Goal: Book appointment/travel/reservation

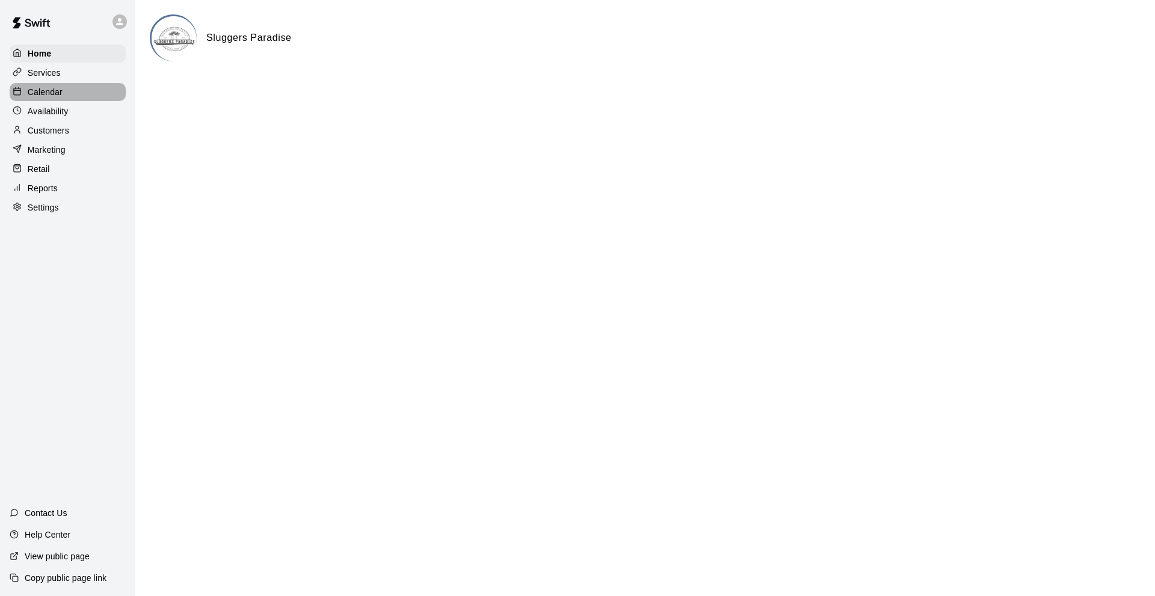
click at [68, 101] on div "Calendar" at bounding box center [68, 92] width 116 height 18
click at [69, 101] on div "Calendar" at bounding box center [68, 92] width 116 height 18
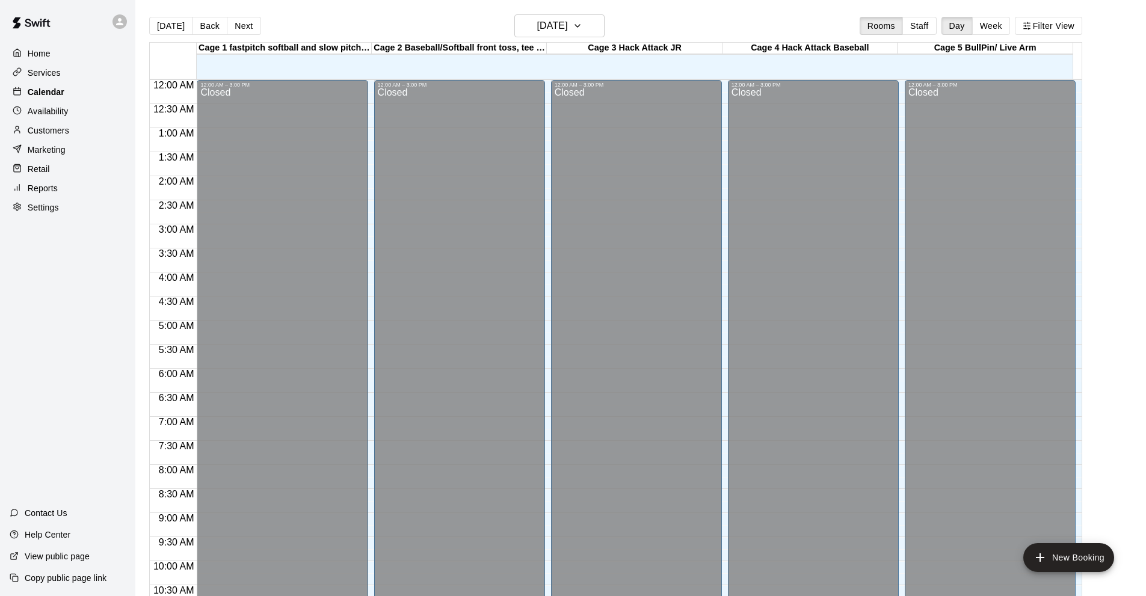
scroll to position [589, 0]
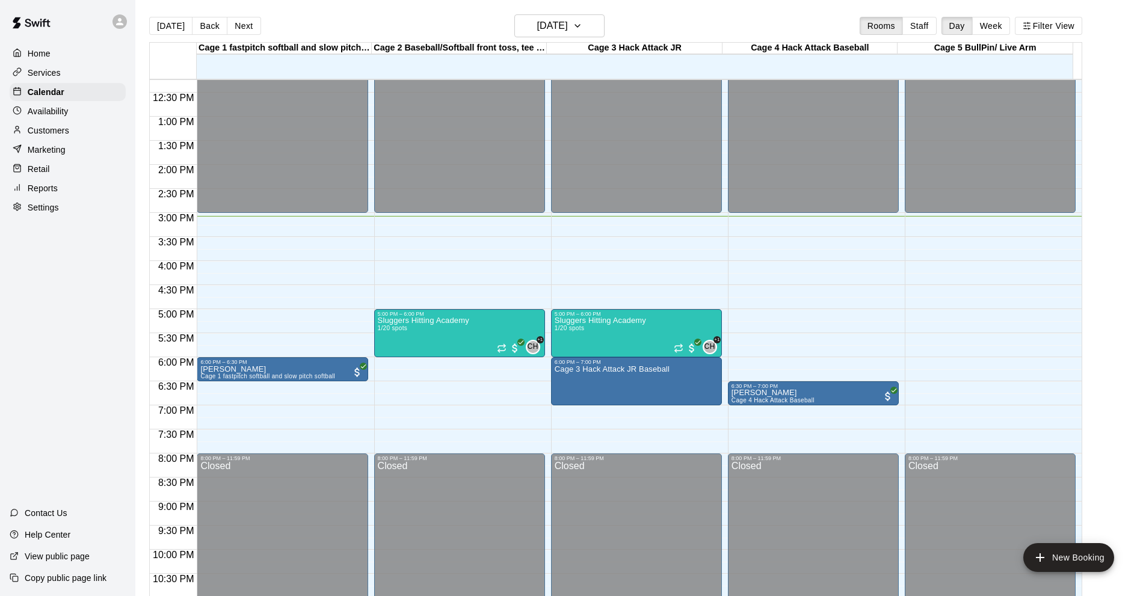
drag, startPoint x: 98, startPoint y: 416, endPoint x: 88, endPoint y: 416, distance: 9.6
click at [89, 416] on div "Home Services Calendar Availability Customers Marketing Retail Reports Settings…" at bounding box center [67, 298] width 135 height 596
click at [40, 298] on div "Home Services Calendar Availability Customers Marketing Retail Reports Settings…" at bounding box center [67, 298] width 135 height 596
click at [1097, 548] on button "New Booking" at bounding box center [1068, 557] width 91 height 29
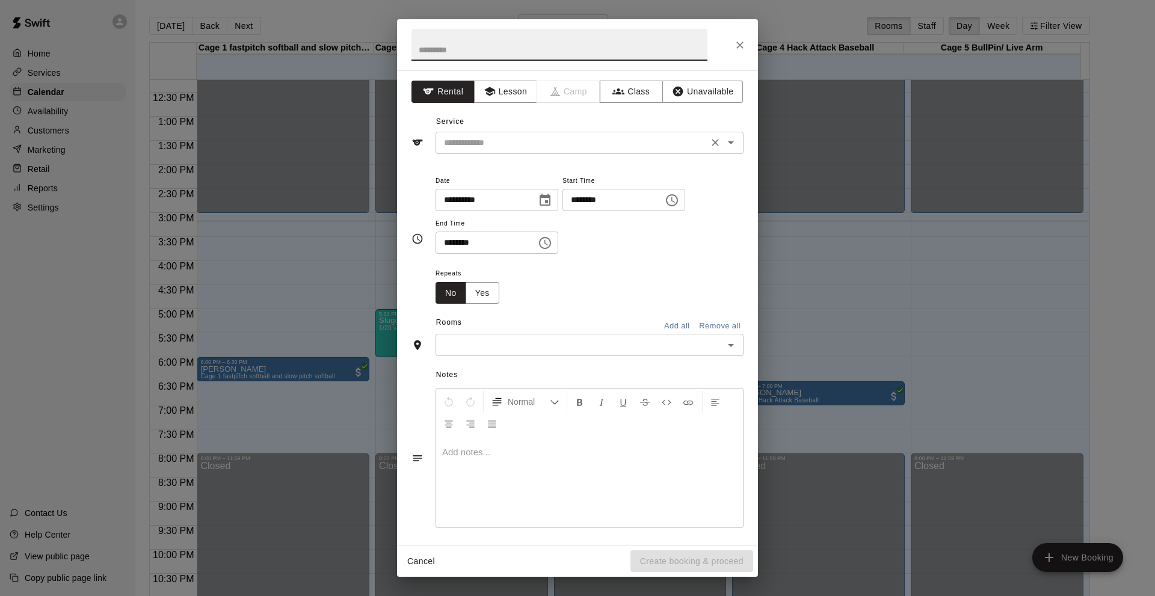
click at [548, 143] on input "text" at bounding box center [571, 142] width 265 height 15
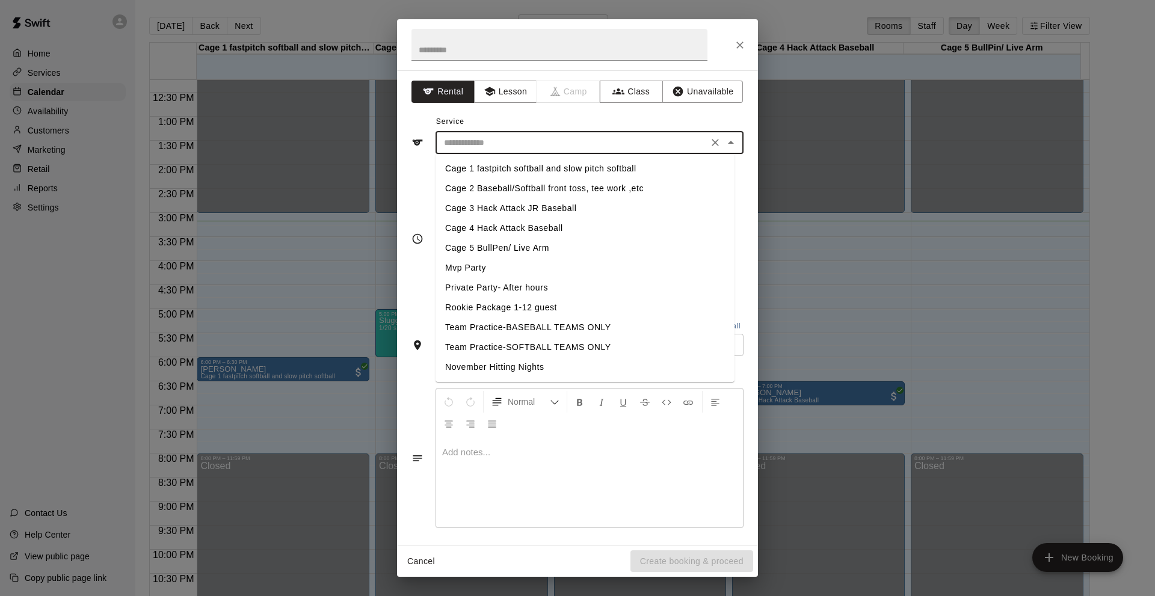
click at [499, 207] on li "Cage 3 Hack Attack JR Baseball" at bounding box center [585, 209] width 299 height 20
type input "**********"
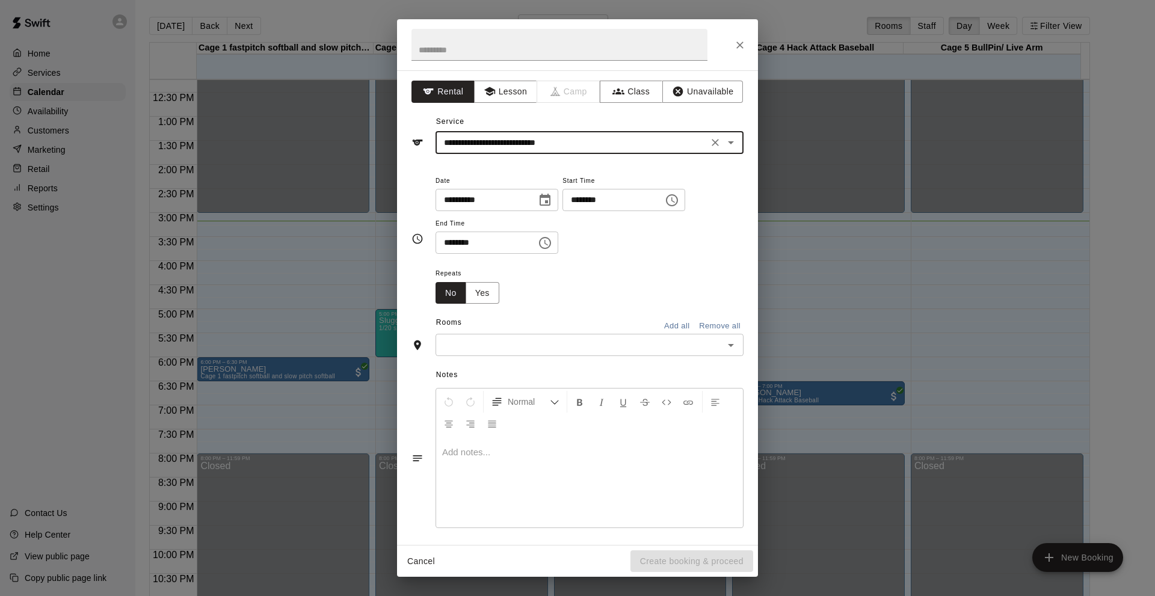
click at [452, 245] on input "********" at bounding box center [482, 243] width 93 height 22
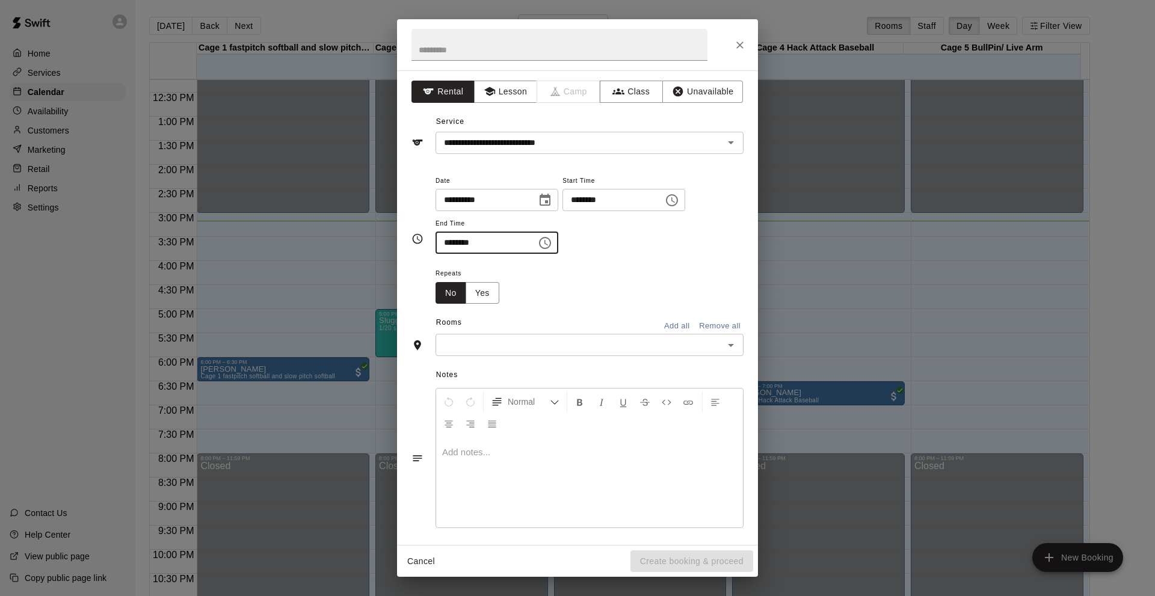
click at [467, 336] on div "​" at bounding box center [590, 345] width 308 height 22
type input "********"
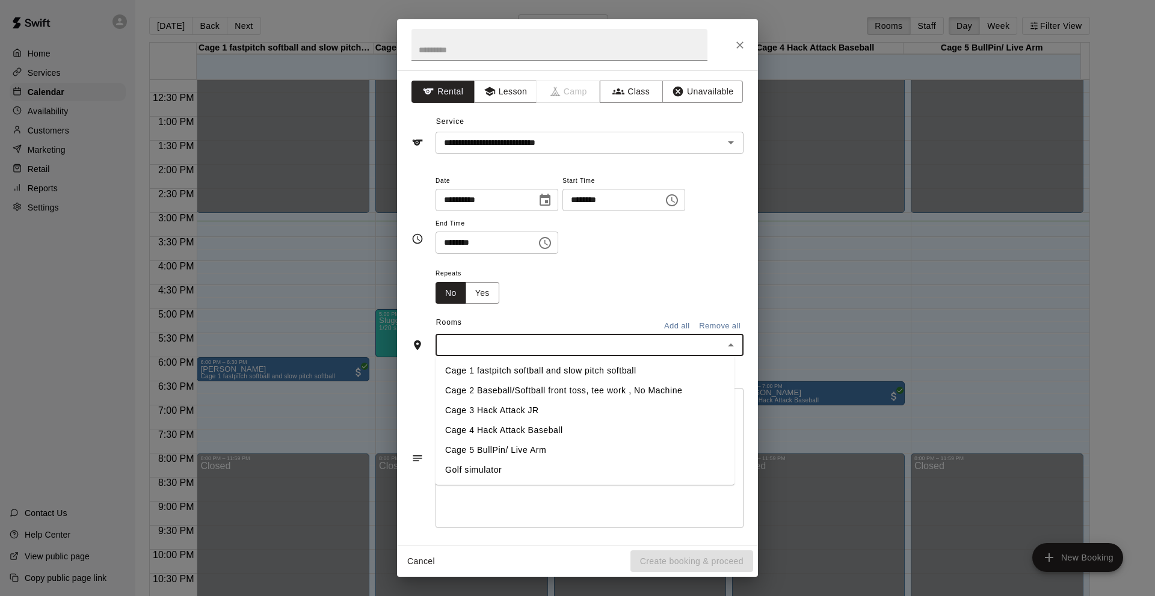
click at [468, 409] on li "Cage 3 Hack Attack JR" at bounding box center [585, 411] width 299 height 20
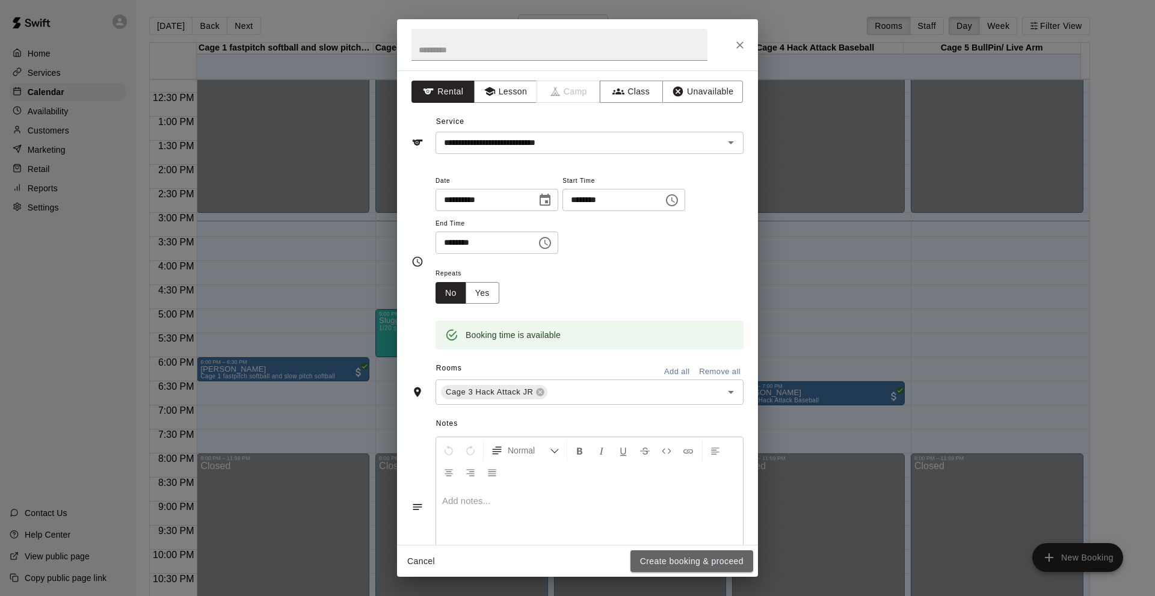
click at [671, 570] on button "Create booking & proceed" at bounding box center [692, 562] width 123 height 22
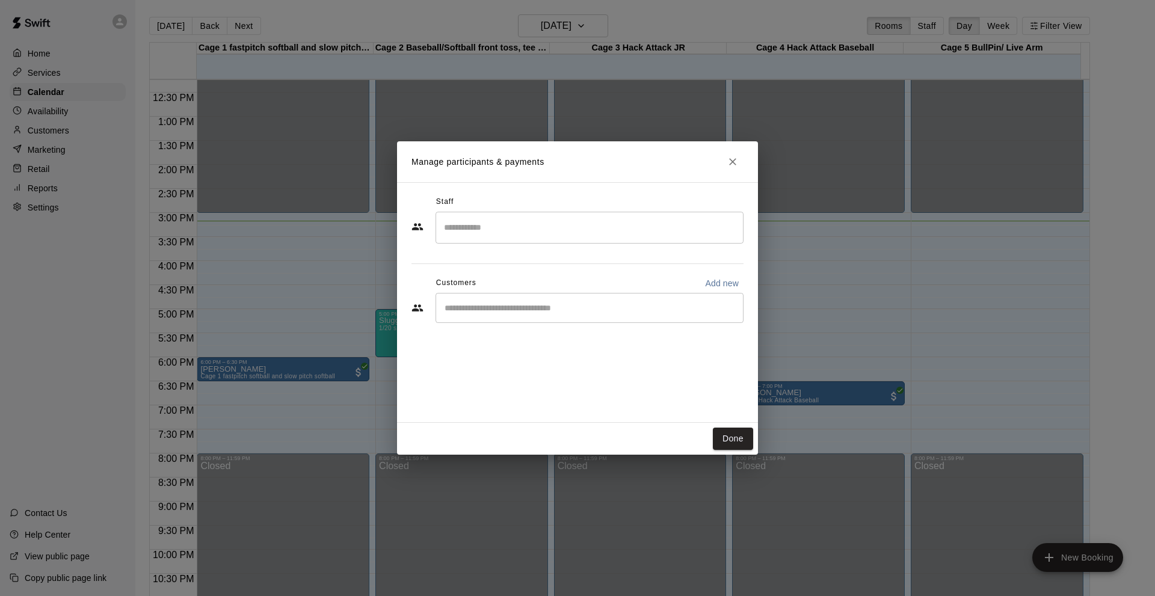
click at [539, 312] on input "Start typing to search customers..." at bounding box center [589, 308] width 297 height 12
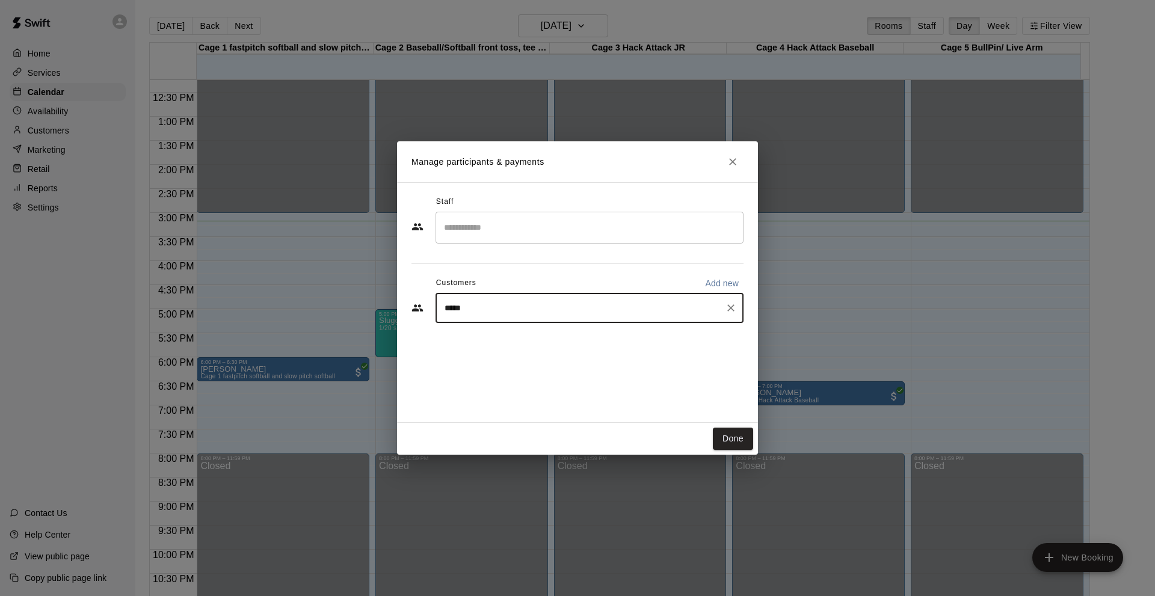
type input "******"
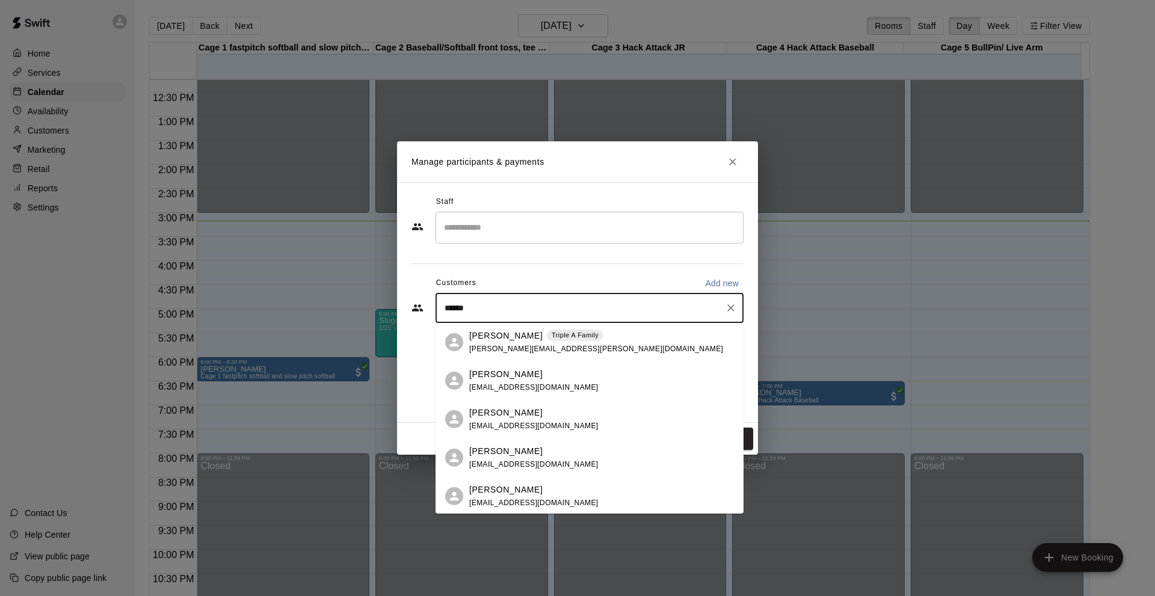
click at [553, 345] on span "[PERSON_NAME][EMAIL_ADDRESS][PERSON_NAME][DOMAIN_NAME]" at bounding box center [596, 349] width 254 height 8
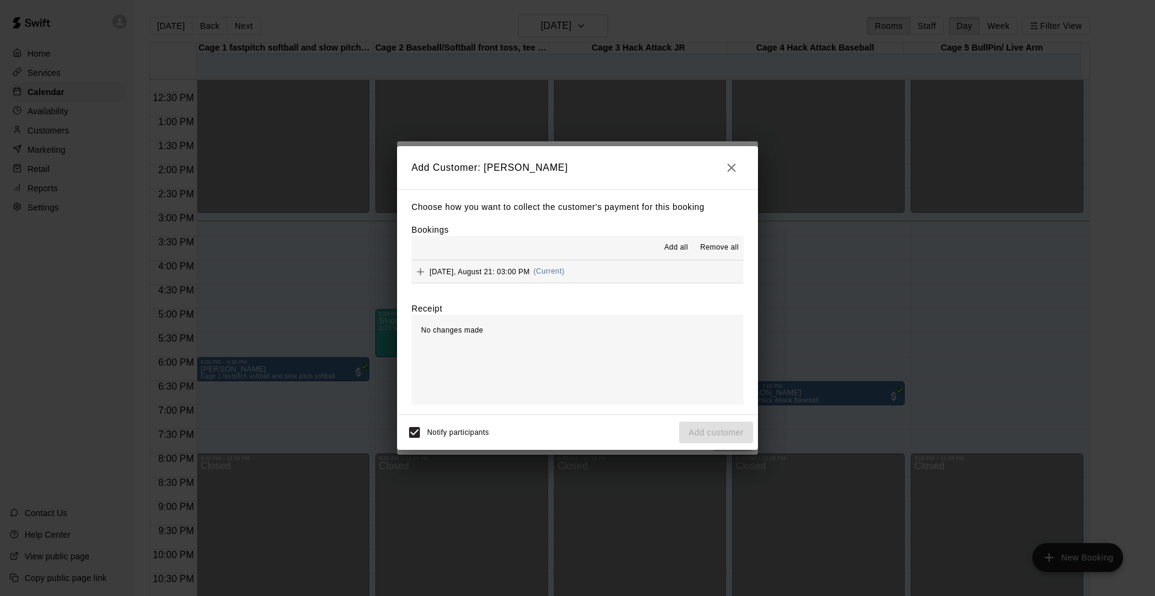
click at [518, 278] on div "[DATE], August 21: 03:00 PM (Current)" at bounding box center [488, 272] width 153 height 18
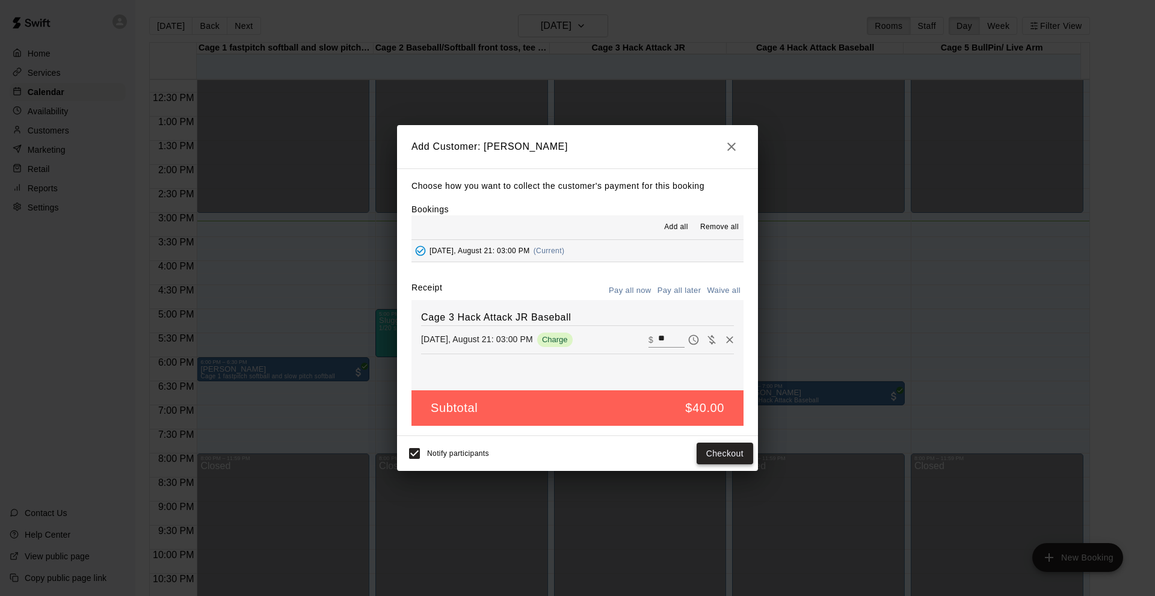
click at [724, 454] on button "Checkout" at bounding box center [725, 454] width 57 height 22
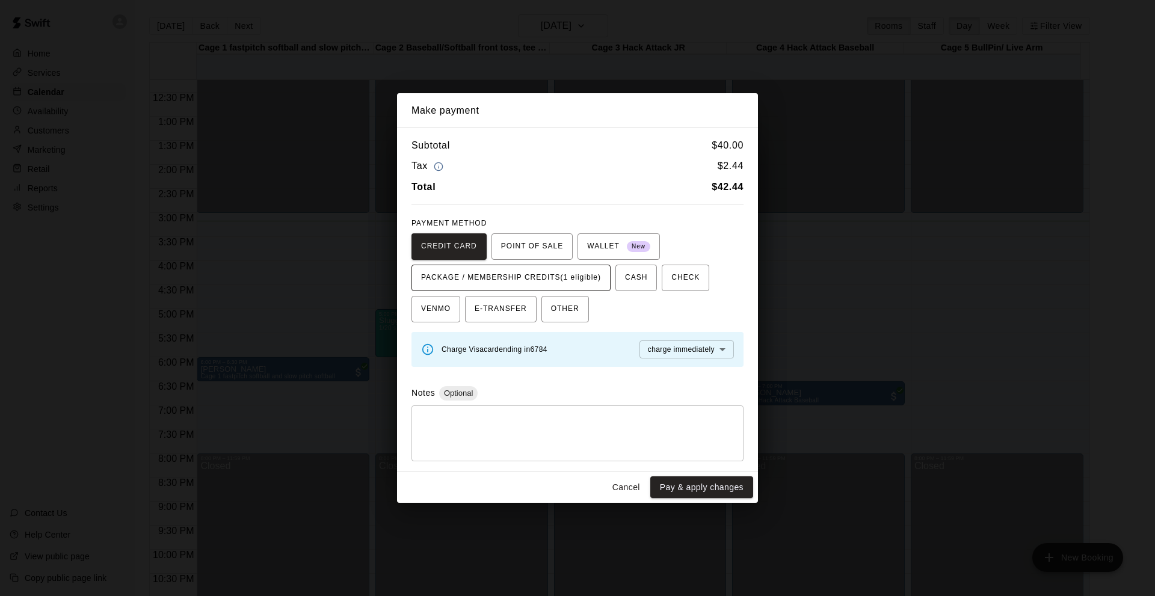
click at [541, 271] on span "PACKAGE / MEMBERSHIP CREDITS (1 eligible)" at bounding box center [511, 277] width 180 height 19
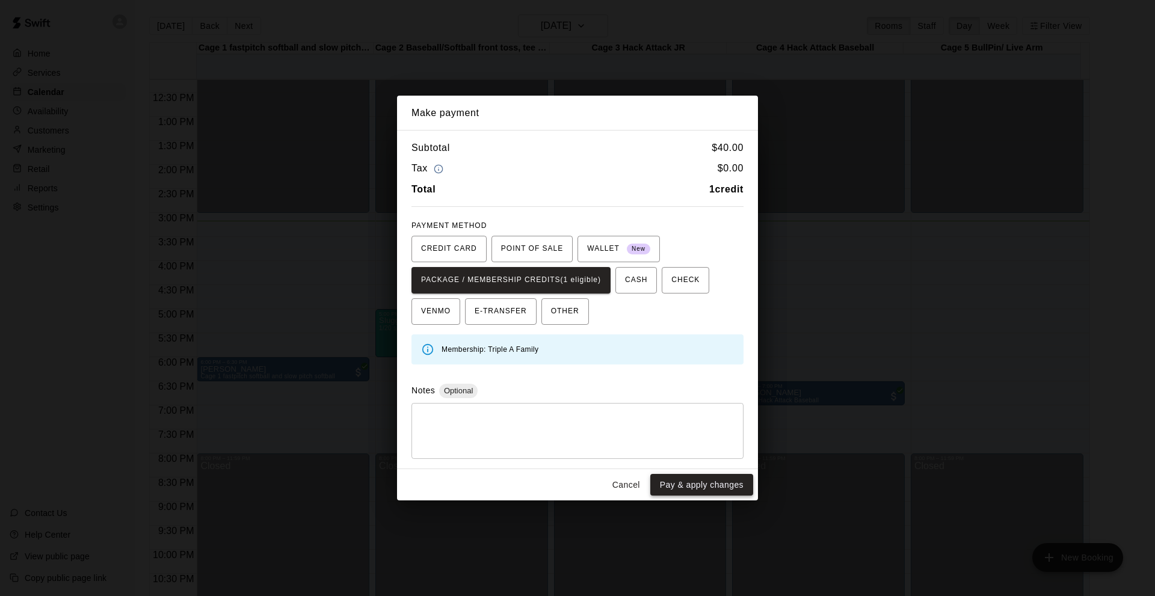
click at [728, 478] on button "Pay & apply changes" at bounding box center [701, 485] width 103 height 22
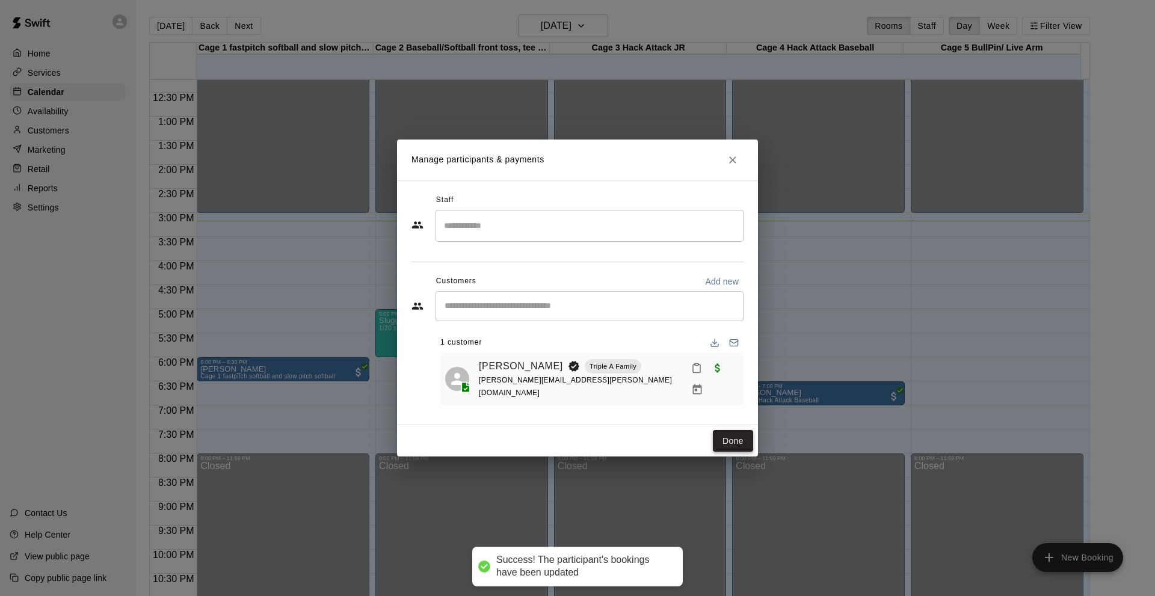
click at [721, 436] on button "Done" at bounding box center [733, 441] width 40 height 22
